Goal: Transaction & Acquisition: Purchase product/service

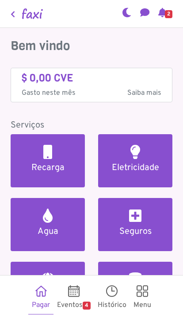
scroll to position [83, 0]
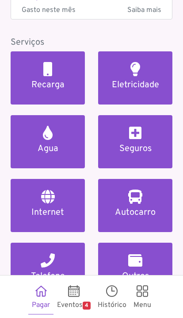
click at [140, 198] on h2 at bounding box center [136, 197] width 14 height 14
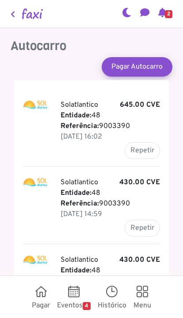
click at [152, 59] on link "Pagar Autocarro" at bounding box center [137, 66] width 71 height 19
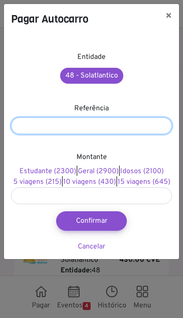
click at [134, 123] on input "number" at bounding box center [91, 125] width 161 height 17
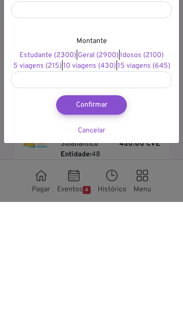
click at [102, 242] on link "Cancelar" at bounding box center [91, 246] width 27 height 9
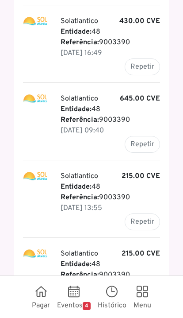
scroll to position [265, 0]
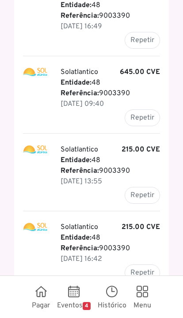
click at [147, 194] on button "Repetir" at bounding box center [142, 195] width 35 height 17
type input "*******"
type input "******"
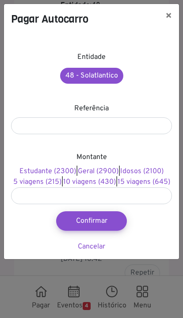
click at [110, 231] on button "Confirmar" at bounding box center [91, 220] width 71 height 19
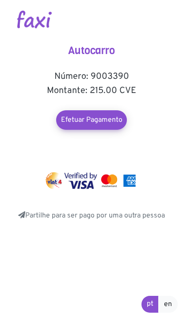
click at [105, 117] on link "Efetuar Pagamento" at bounding box center [91, 119] width 71 height 19
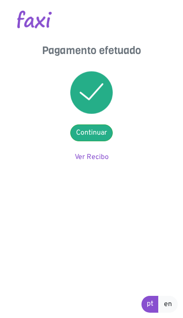
click at [102, 130] on link "Continuar" at bounding box center [91, 133] width 43 height 17
